Goal: Task Accomplishment & Management: Use online tool/utility

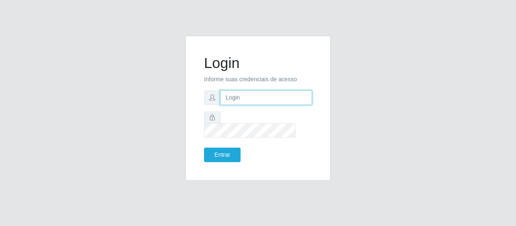
click at [253, 103] on input "text" at bounding box center [266, 97] width 92 height 15
type input "[EMAIL_ADDRESS][DOMAIN_NAME]"
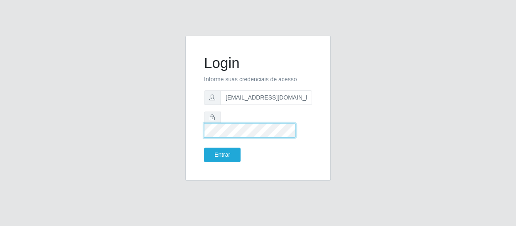
click at [204, 148] on button "Entrar" at bounding box center [222, 155] width 37 height 15
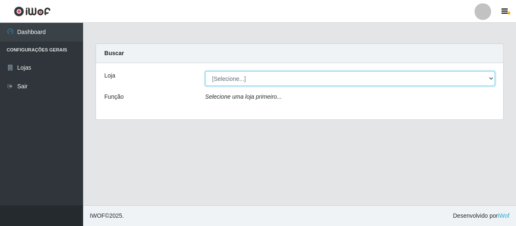
drag, startPoint x: 491, startPoint y: 77, endPoint x: 486, endPoint y: 79, distance: 5.8
click at [491, 77] on select "[Selecione...] SuperFácil Atacado - São Gonçalo do Amarante" at bounding box center [350, 78] width 290 height 15
select select "408"
click at [205, 71] on select "[Selecione...] SuperFácil Atacado - São Gonçalo do Amarante" at bounding box center [350, 78] width 290 height 15
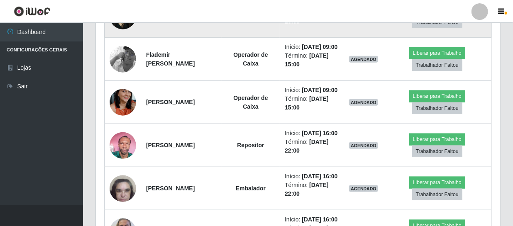
scroll to position [172, 404]
